Goal: Task Accomplishment & Management: Manage account settings

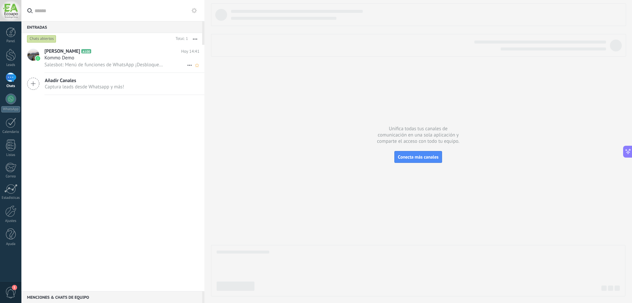
click at [87, 60] on div "Kommo Demo" at bounding box center [121, 58] width 155 height 7
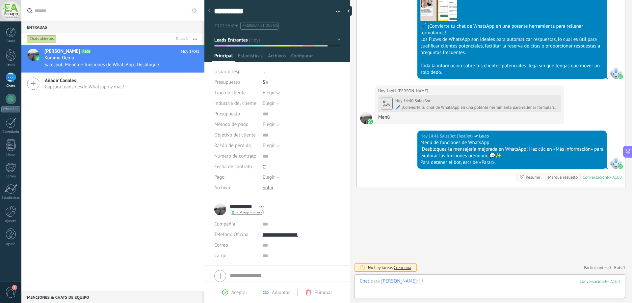
drag, startPoint x: 576, startPoint y: 299, endPoint x: 598, endPoint y: 293, distance: 23.1
click at [598, 293] on div "Buscar Carga más [DATE] [DATE] Creación: 2 eventos Expandir [DATE] 11:05 [PERSO…" at bounding box center [491, 151] width 282 height 303
